Goal: Information Seeking & Learning: Learn about a topic

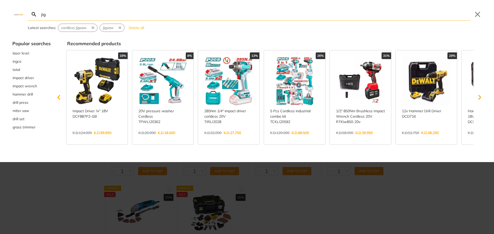
type input "jig"
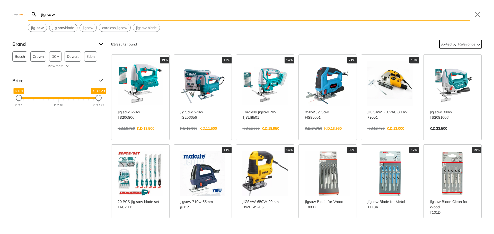
click at [475, 45] on icon "Sort" at bounding box center [478, 44] width 6 height 6
click at [475, 42] on icon "Sort" at bounding box center [478, 44] width 6 height 6
click at [124, 30] on span "cordless jigsaw" at bounding box center [114, 27] width 25 height 5
type input "cordless jigsaw"
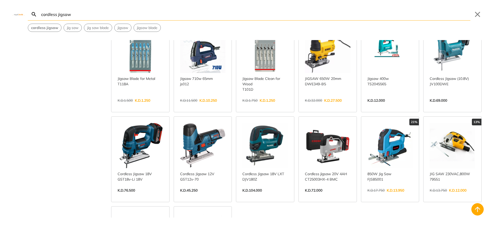
scroll to position [154, 0]
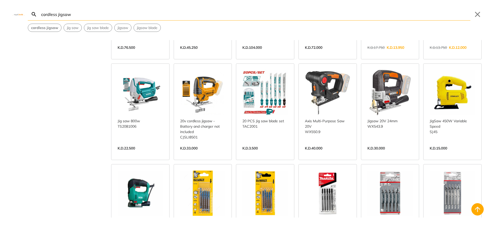
scroll to position [283, 0]
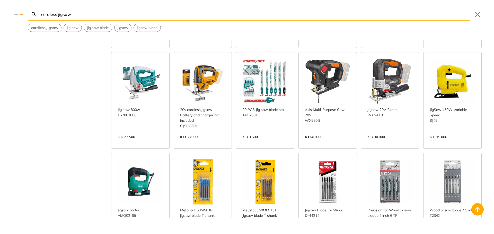
click at [328, 143] on link "View more →" at bounding box center [328, 143] width 46 height 0
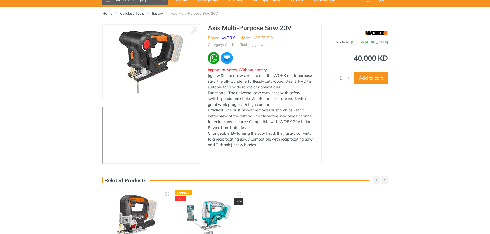
scroll to position [26, 0]
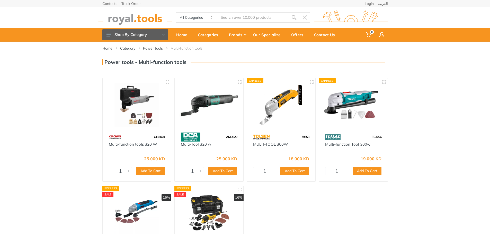
type input "cordless jigsaw"
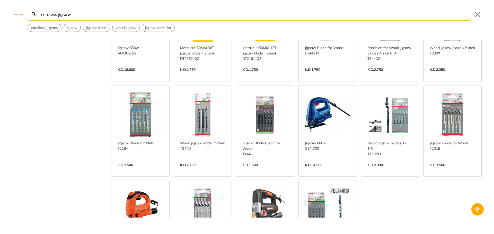
scroll to position [449, 0]
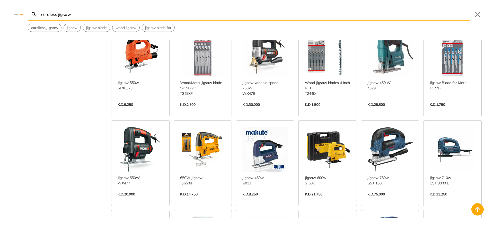
scroll to position [629, 0]
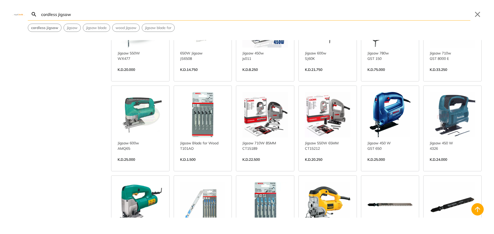
scroll to position [732, 0]
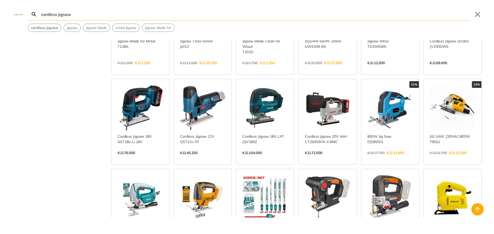
scroll to position [166, 0]
